Goal: Check status: Check status

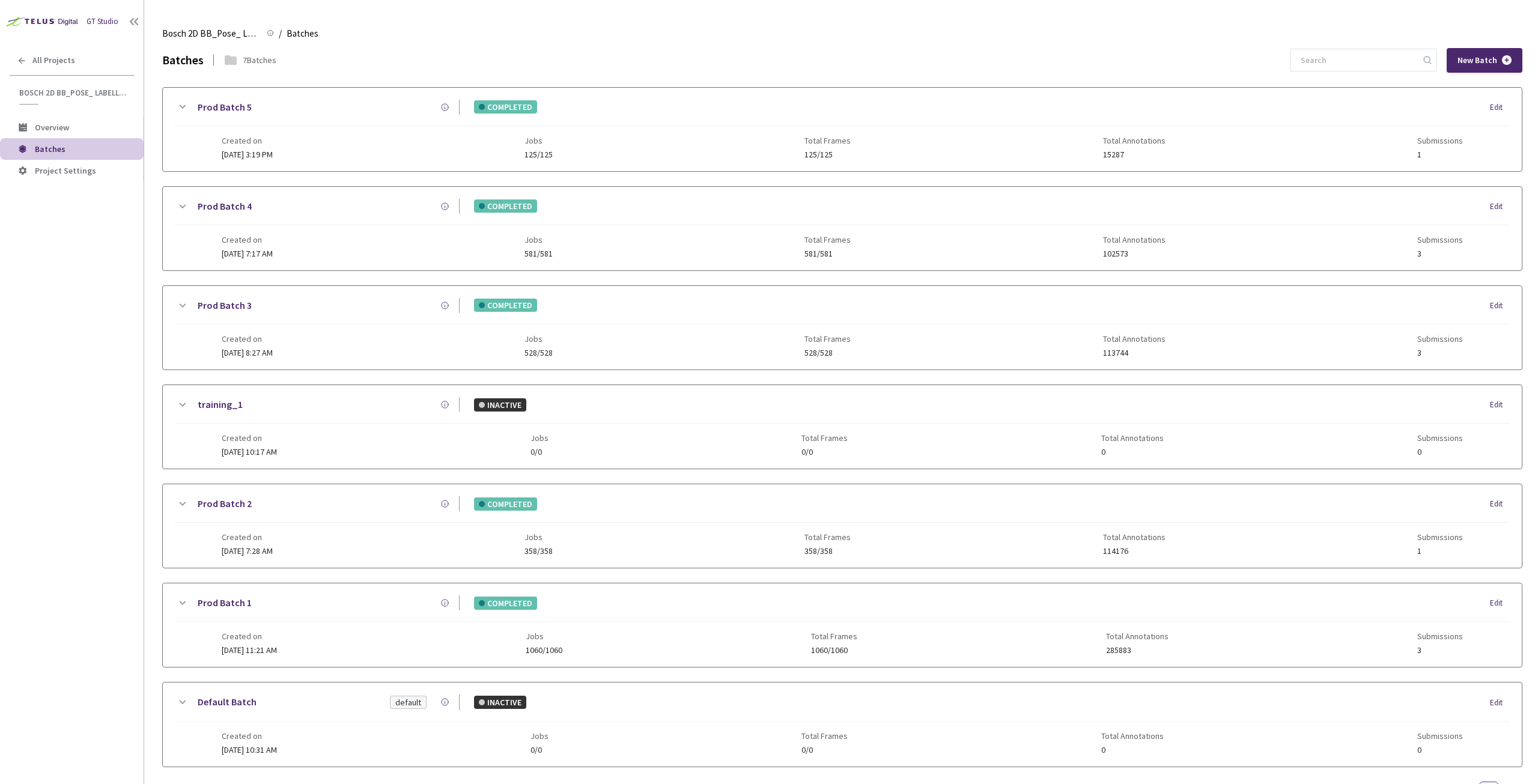
click at [183, 107] on icon at bounding box center [182, 107] width 14 height 14
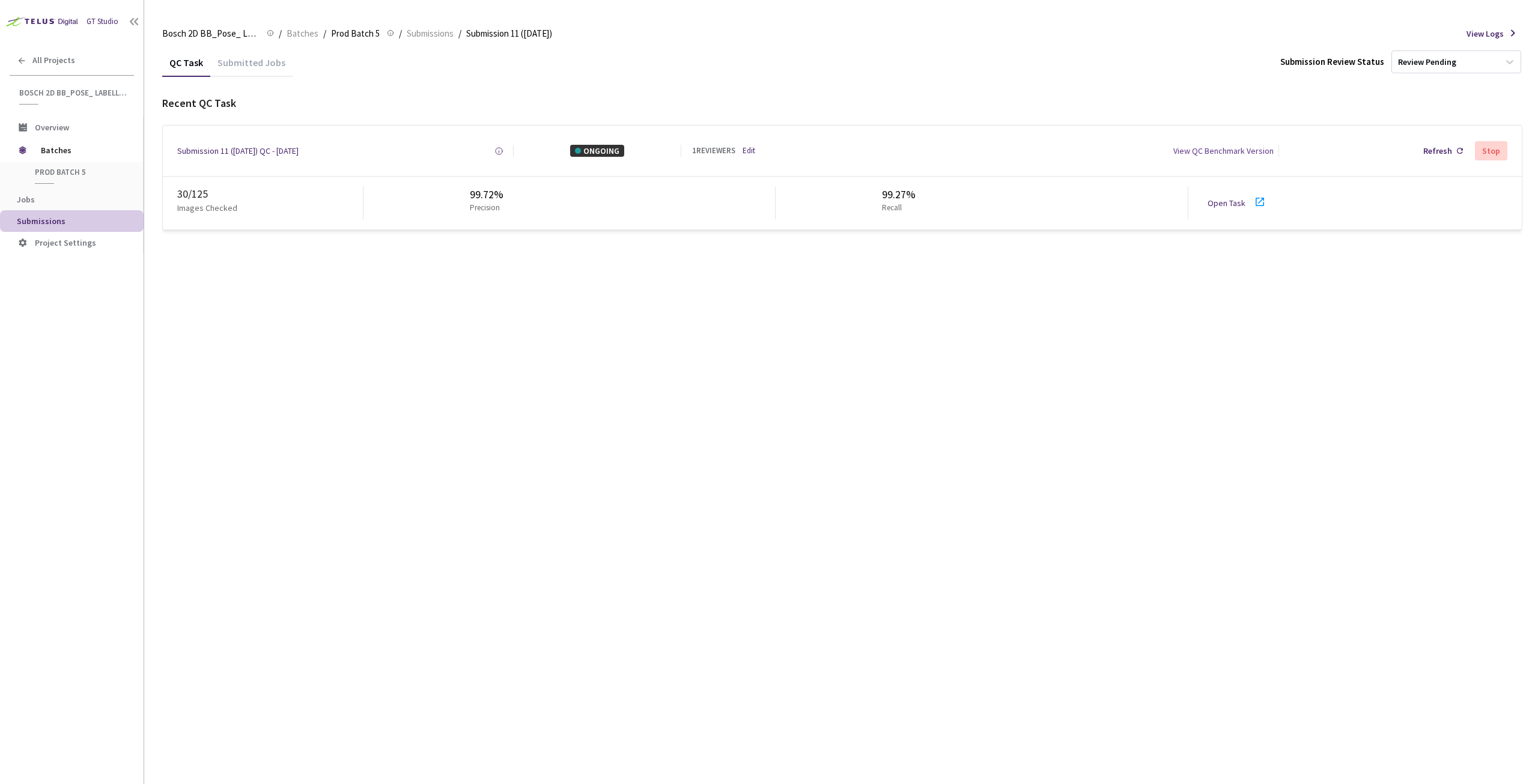
click at [194, 193] on div "30 / 125" at bounding box center [270, 193] width 185 height 16
click at [208, 147] on div "Submission 11 (11-8-25) QC - 11 Aug, 2025" at bounding box center [237, 150] width 121 height 12
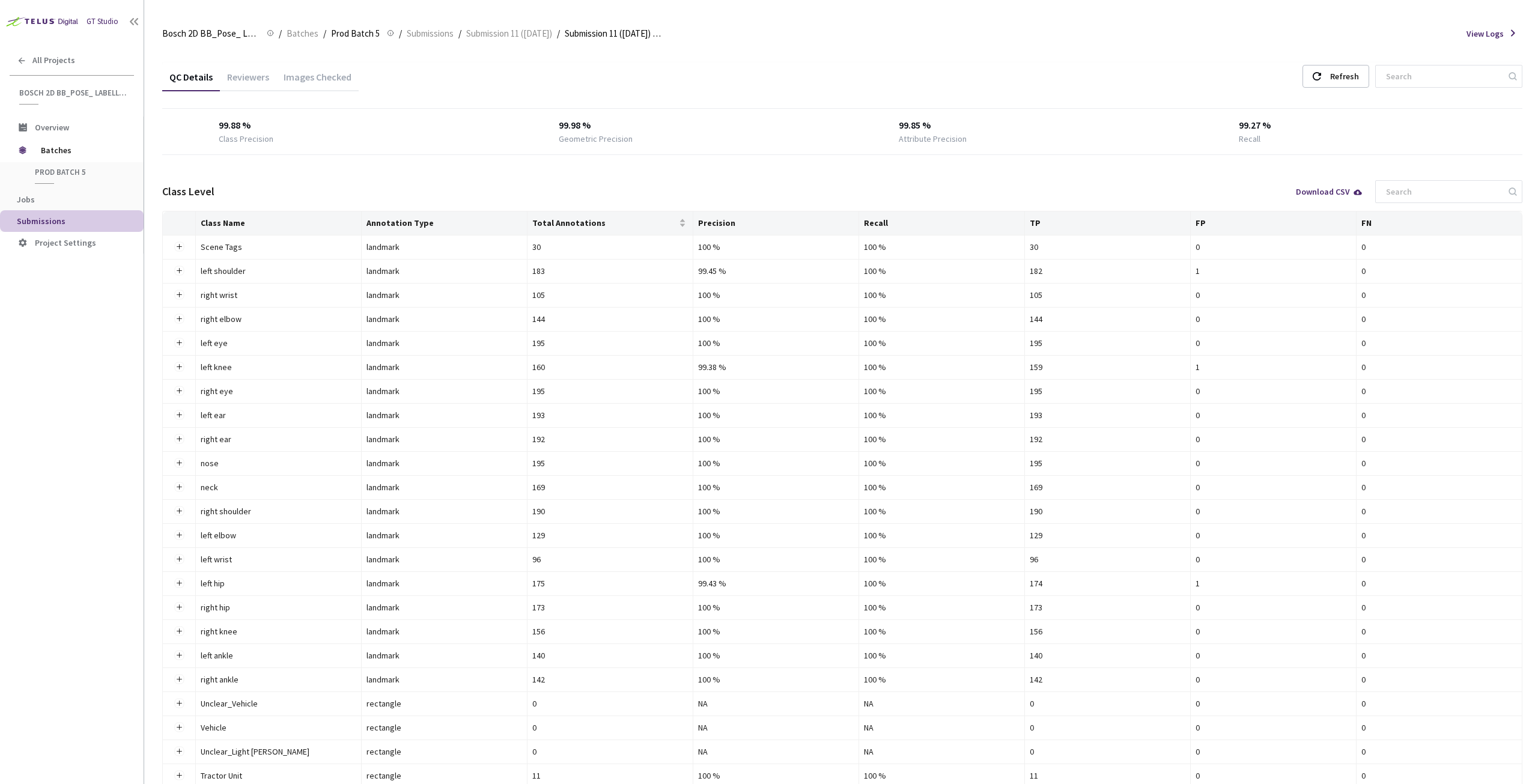
click at [343, 73] on div "Images Checked" at bounding box center [317, 81] width 82 height 21
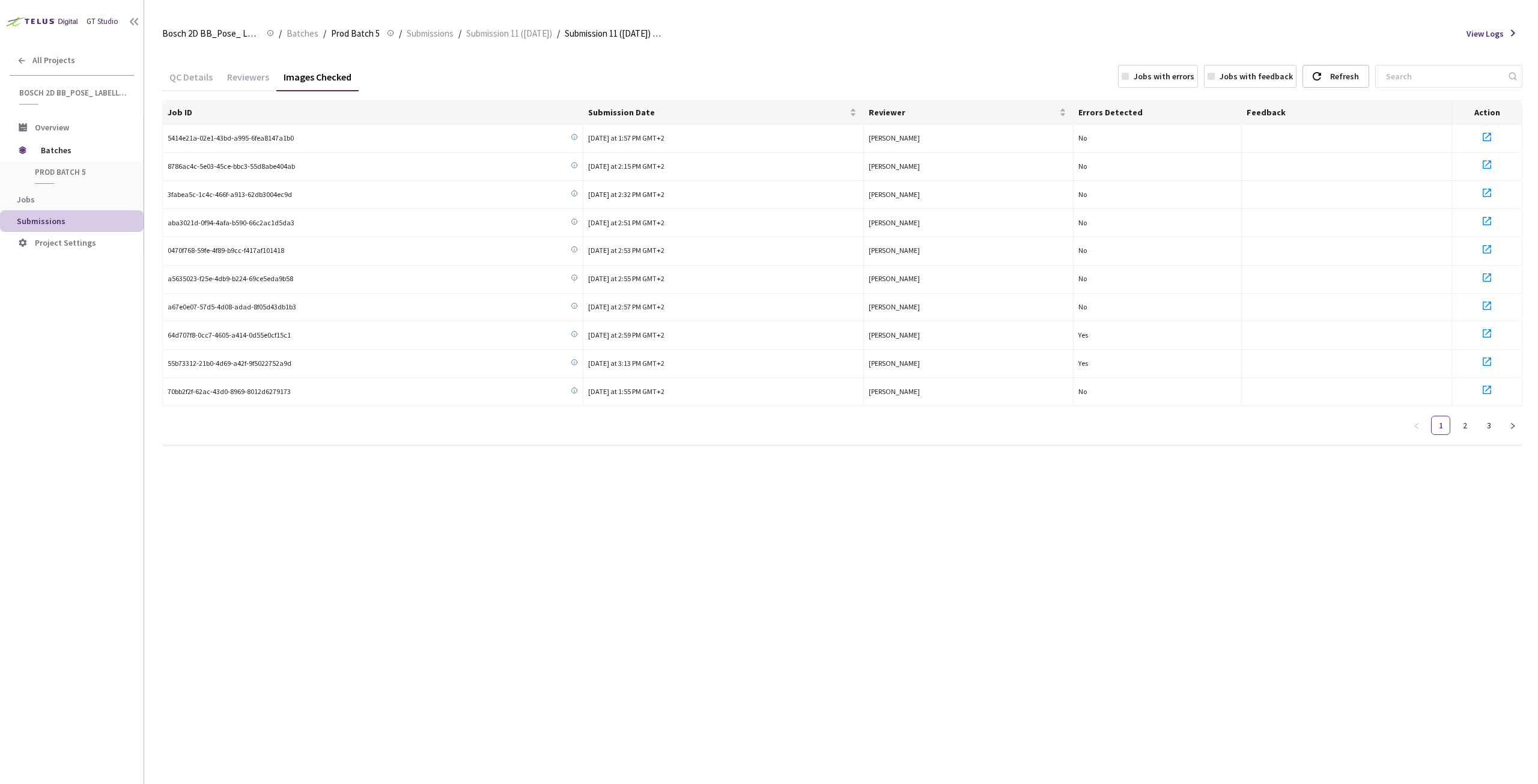
click at [1266, 78] on div "Jobs with feedback" at bounding box center [1256, 76] width 74 height 12
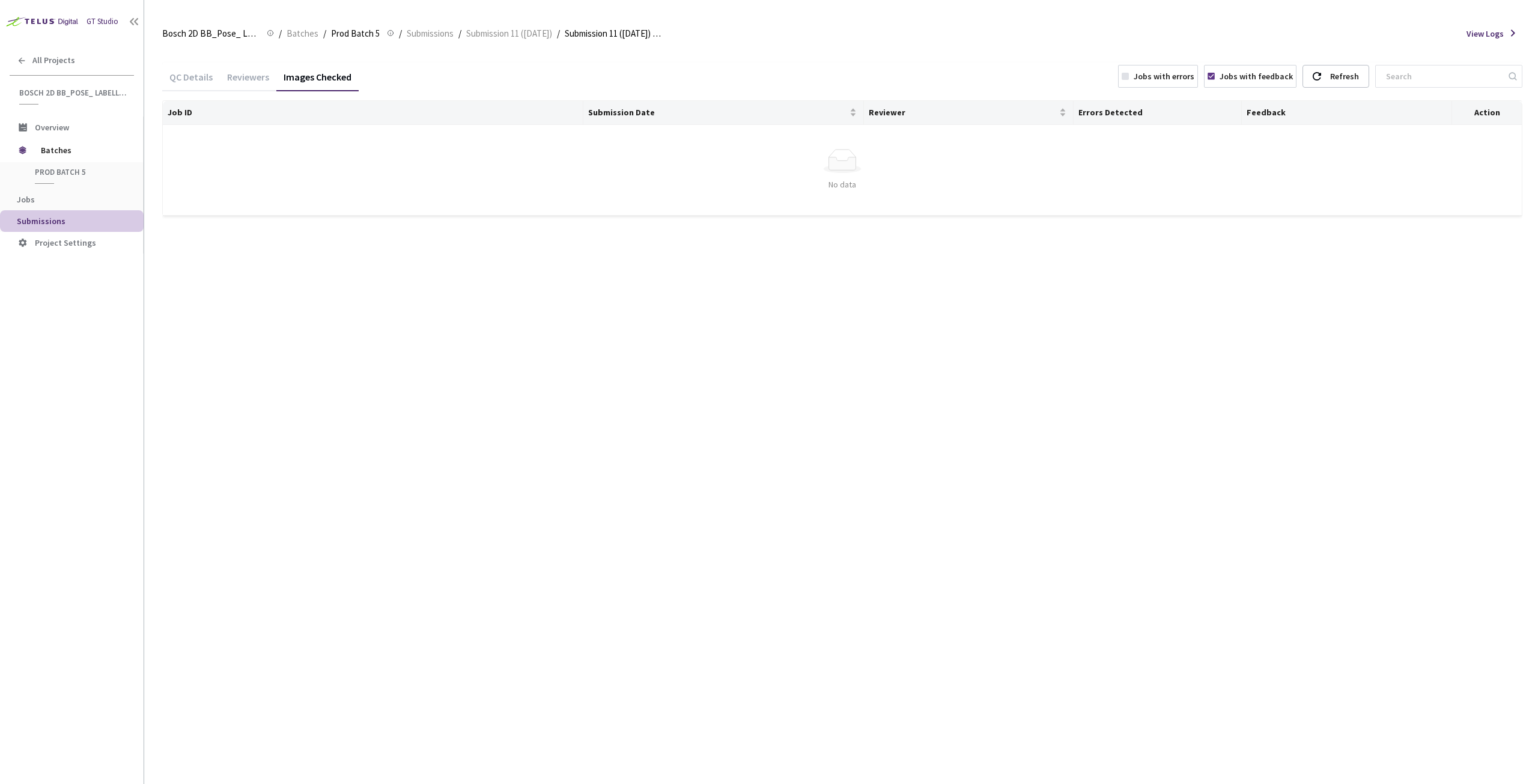
click at [1266, 78] on div "Jobs with feedback" at bounding box center [1256, 76] width 74 height 12
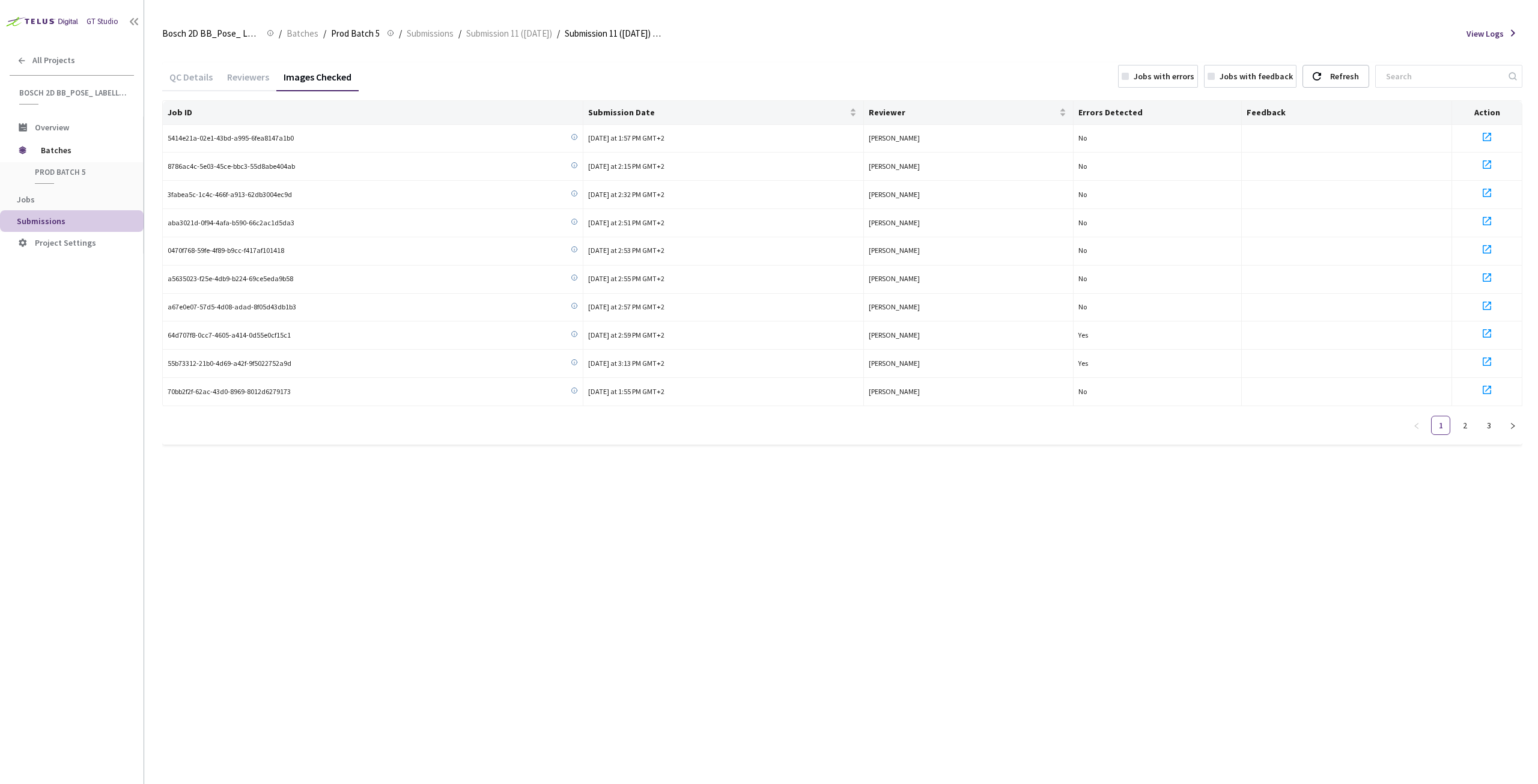
click at [1137, 77] on div "Jobs with errors Jobs with feedback" at bounding box center [1208, 76] width 185 height 23
click at [1165, 77] on div "Jobs with errors" at bounding box center [1164, 76] width 61 height 12
click at [1488, 134] on icon at bounding box center [1486, 136] width 8 height 8
click at [1478, 166] on div at bounding box center [1487, 166] width 60 height 18
click at [1483, 192] on icon at bounding box center [1486, 192] width 8 height 8
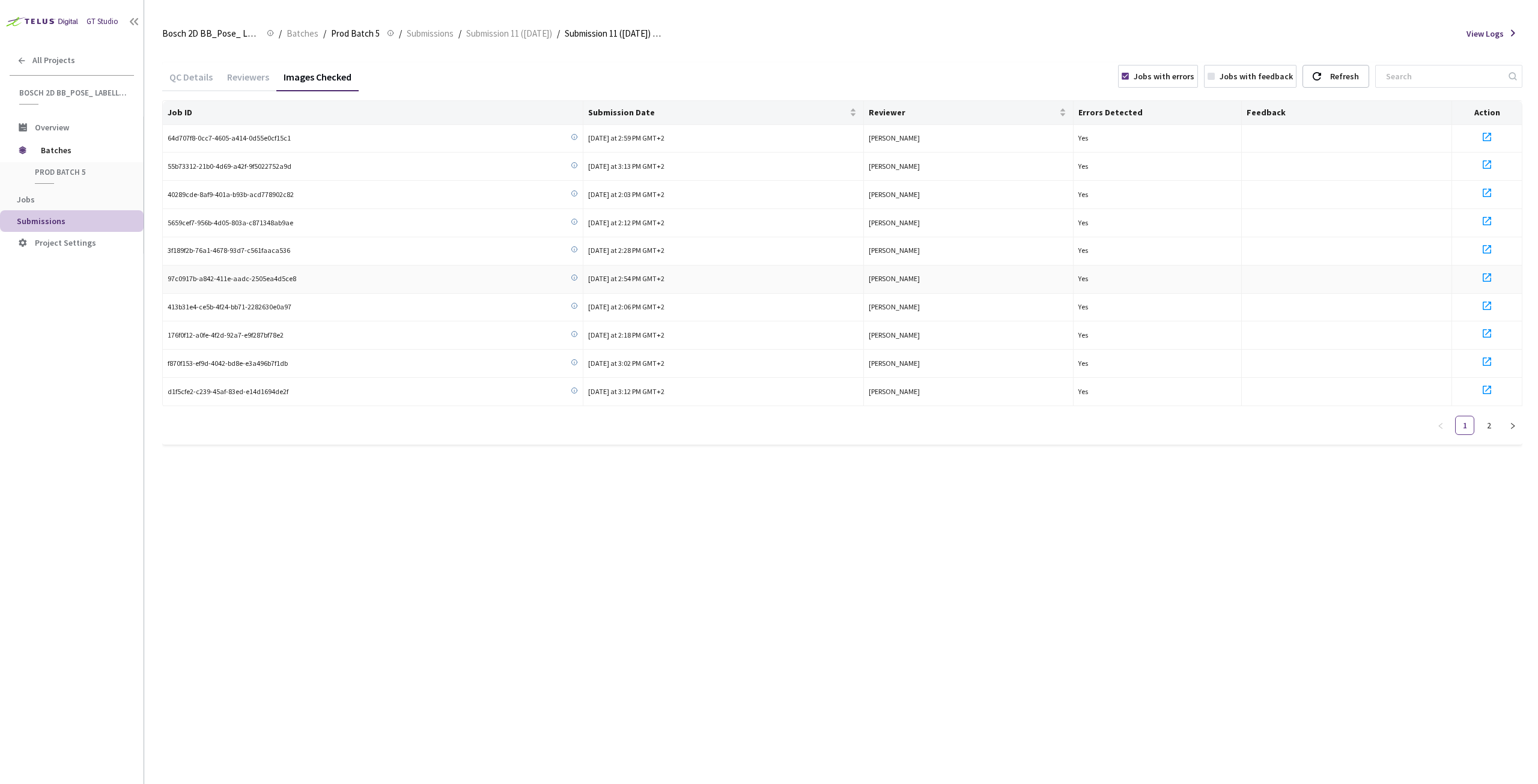
click at [1488, 271] on icon at bounding box center [1486, 277] width 14 height 14
click at [1490, 306] on icon at bounding box center [1486, 305] width 14 height 14
click at [1490, 334] on icon at bounding box center [1486, 333] width 8 height 8
click at [1486, 360] on icon at bounding box center [1486, 361] width 8 height 8
click at [1485, 383] on icon at bounding box center [1486, 389] width 14 height 14
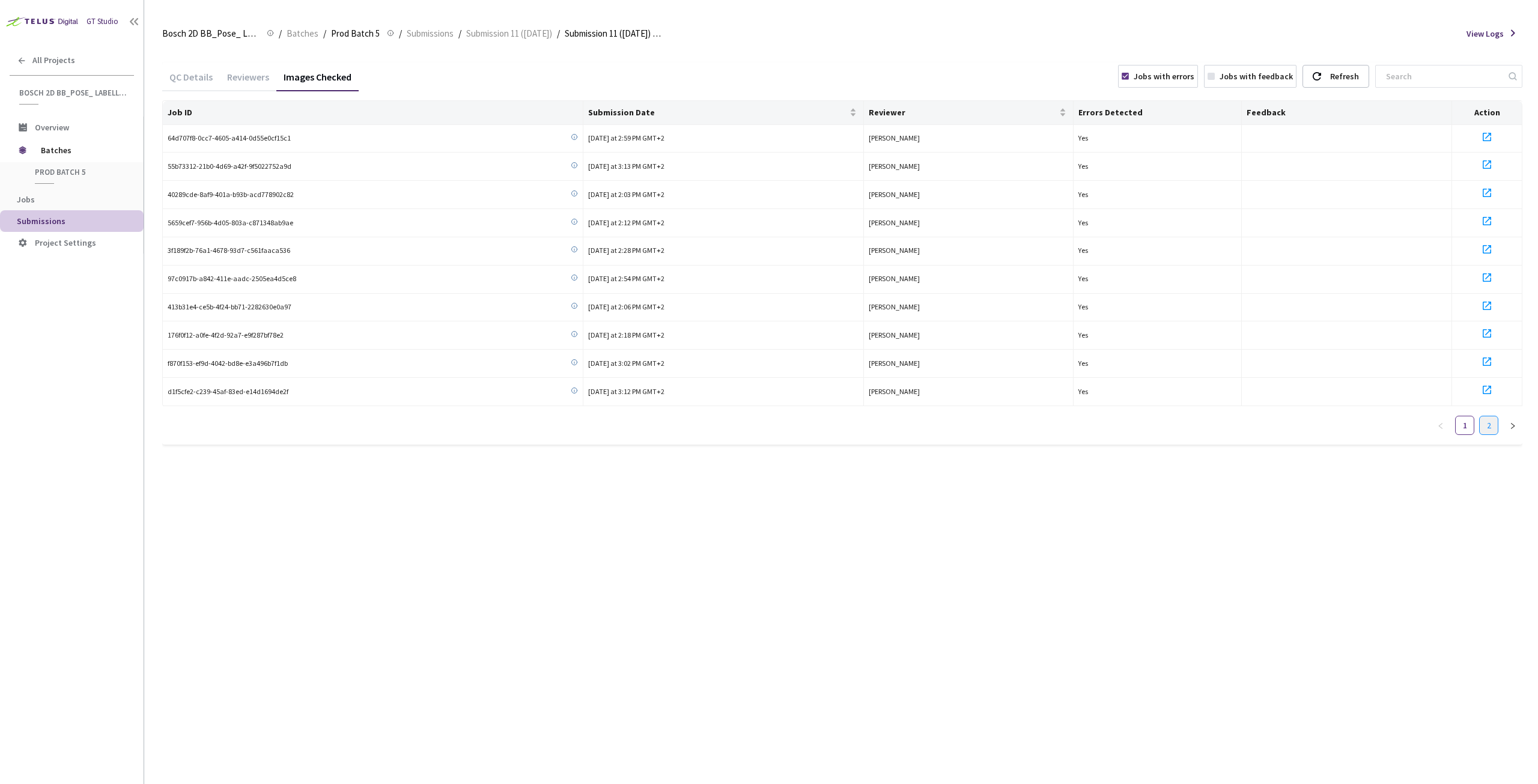
click at [1485, 418] on link "2" at bounding box center [1488, 425] width 18 height 18
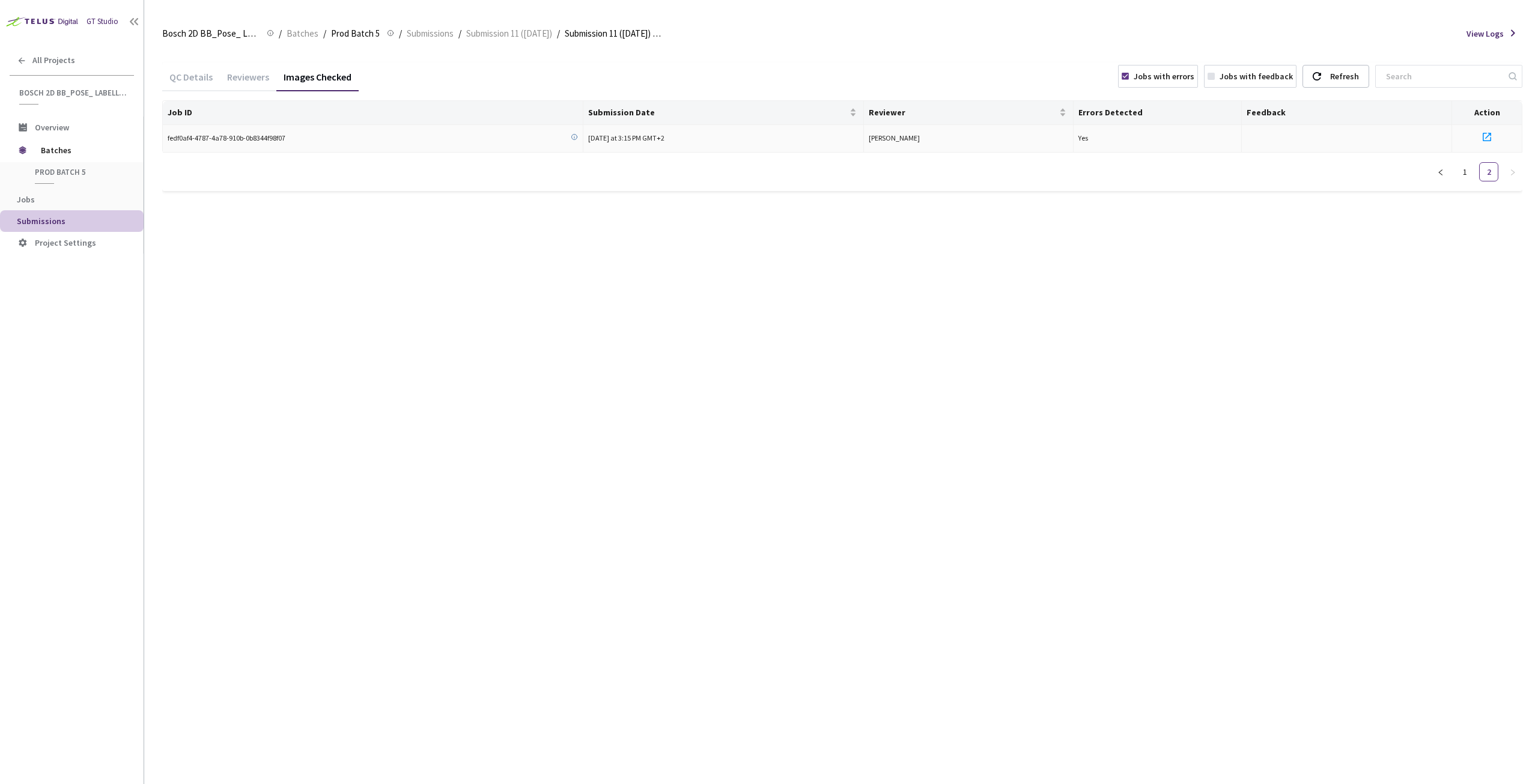
click at [1483, 138] on icon at bounding box center [1486, 136] width 8 height 8
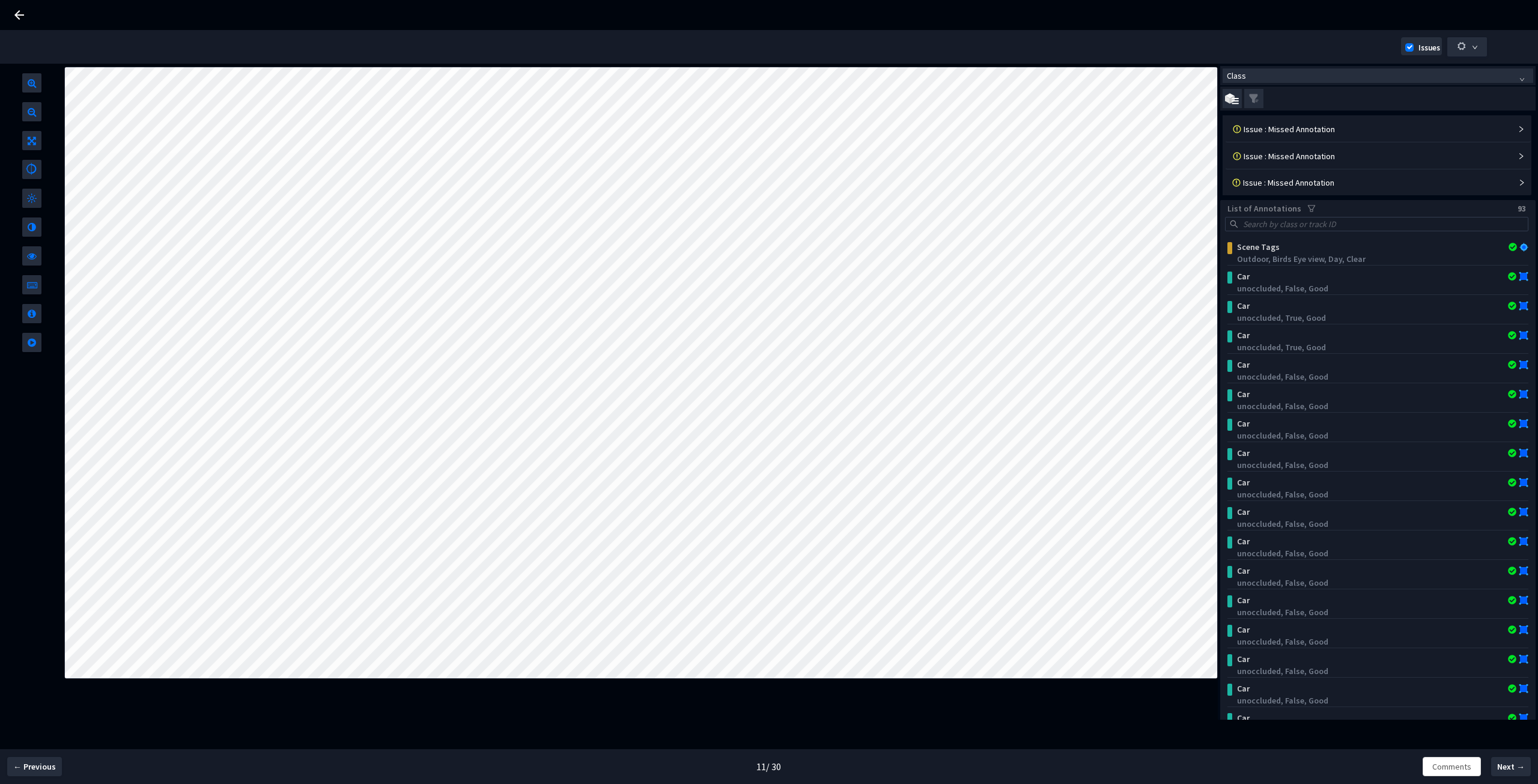
click at [1517, 130] on icon "collapsed" at bounding box center [1520, 129] width 7 height 7
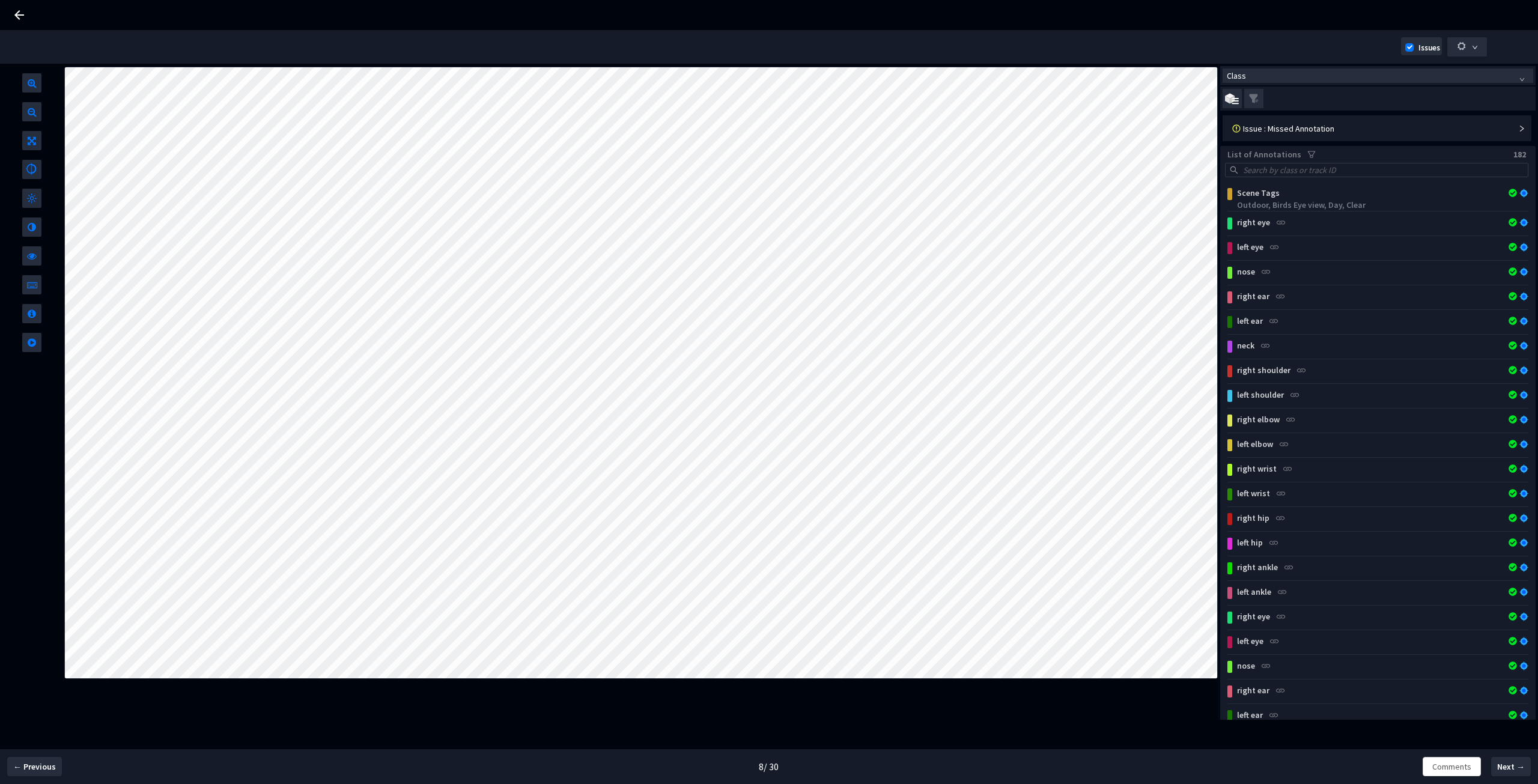
click at [1426, 124] on div "Issue : Missed Annotation" at bounding box center [1370, 128] width 256 height 12
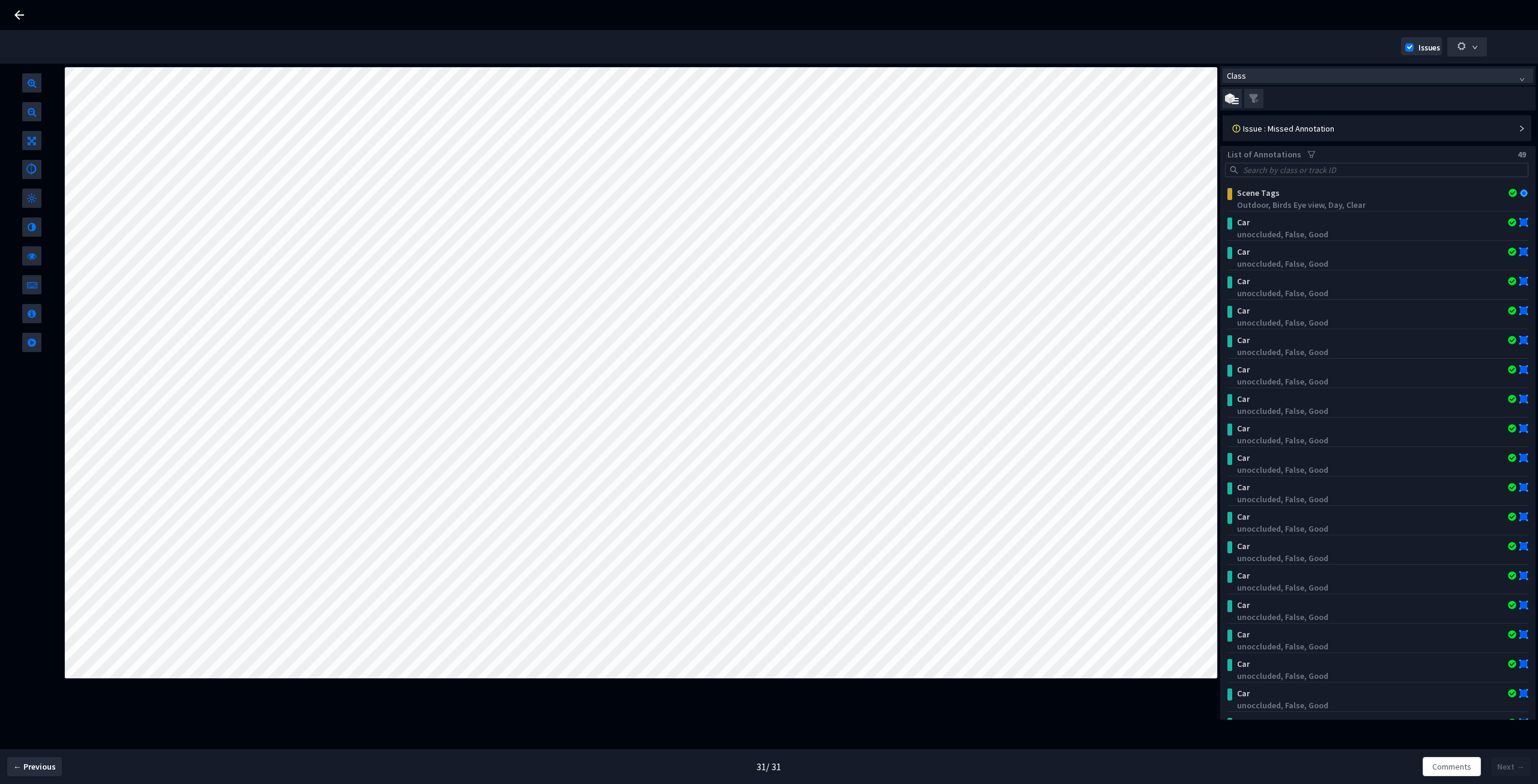
click at [1268, 130] on div "Issue : Missed Annotation" at bounding box center [1370, 128] width 256 height 12
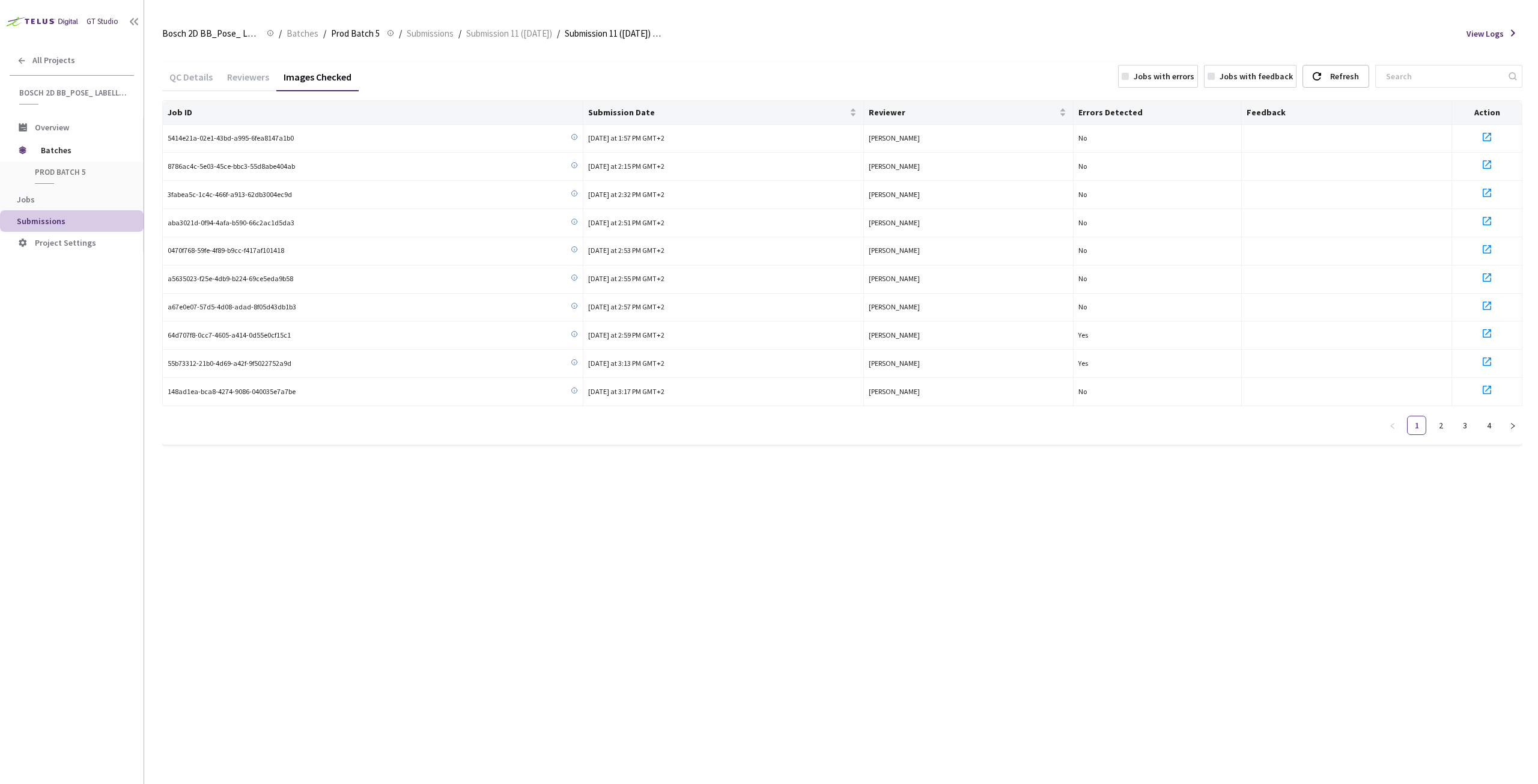
click at [1184, 75] on div "Jobs with errors" at bounding box center [1164, 76] width 61 height 12
click at [1485, 138] on icon at bounding box center [1486, 137] width 14 height 14
click at [1486, 161] on icon at bounding box center [1486, 165] width 14 height 14
drag, startPoint x: 1488, startPoint y: 190, endPoint x: 1488, endPoint y: 202, distance: 12.0
click at [1488, 190] on icon at bounding box center [1486, 192] width 14 height 14
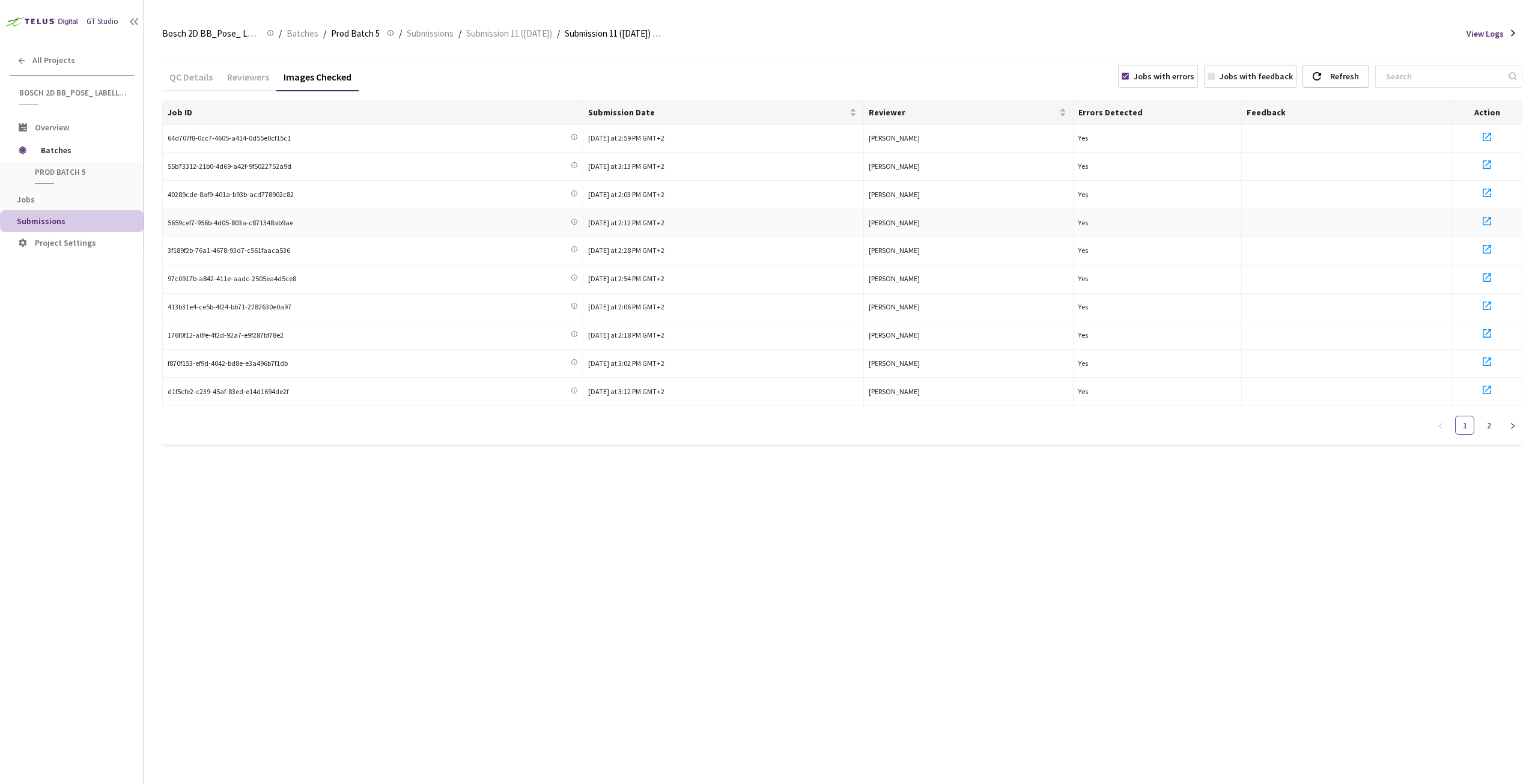
click at [1488, 219] on icon at bounding box center [1486, 220] width 8 height 8
click at [1488, 246] on icon at bounding box center [1486, 249] width 14 height 14
drag, startPoint x: 1486, startPoint y: 273, endPoint x: 1486, endPoint y: 281, distance: 8.0
click at [1486, 273] on icon at bounding box center [1486, 277] width 14 height 14
click at [1486, 305] on icon at bounding box center [1486, 305] width 14 height 14
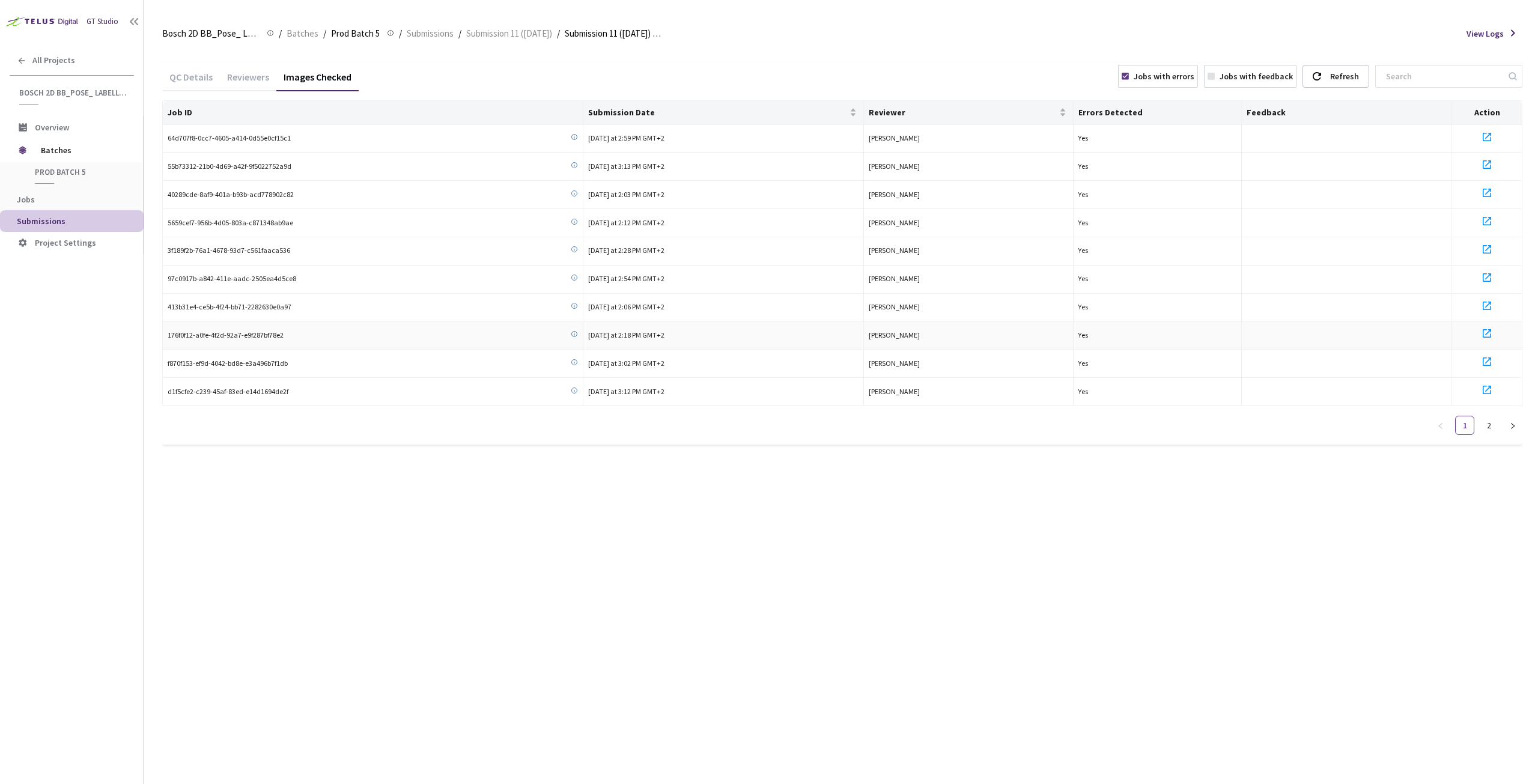
click at [1488, 330] on icon at bounding box center [1486, 333] width 8 height 8
click at [1490, 356] on icon at bounding box center [1486, 361] width 14 height 14
click at [1485, 385] on icon at bounding box center [1486, 389] width 14 height 14
